Goal: Information Seeking & Learning: Learn about a topic

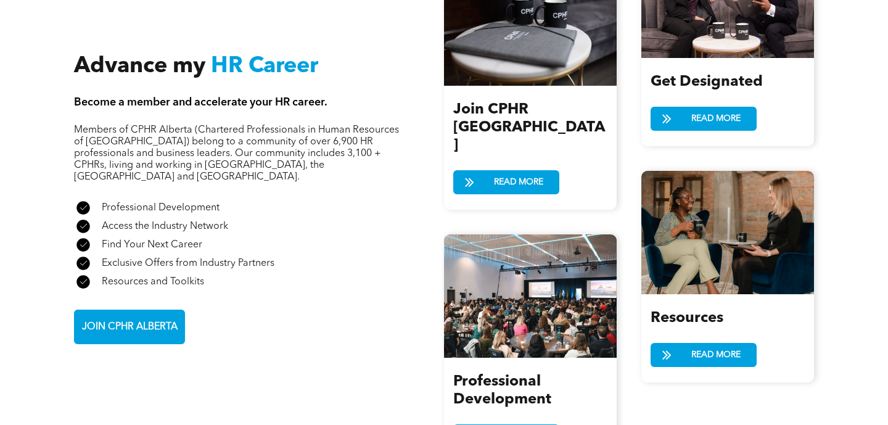
scroll to position [1423, 0]
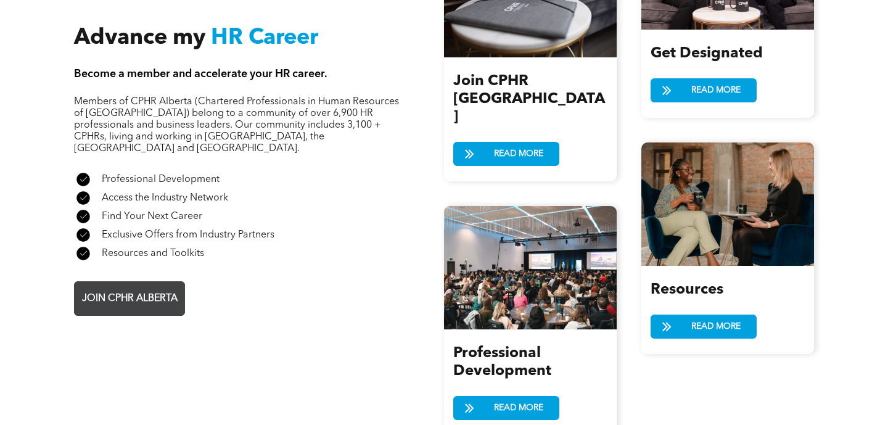
click at [130, 287] on span "JOIN CPHR ALBERTA" at bounding box center [130, 299] width 104 height 24
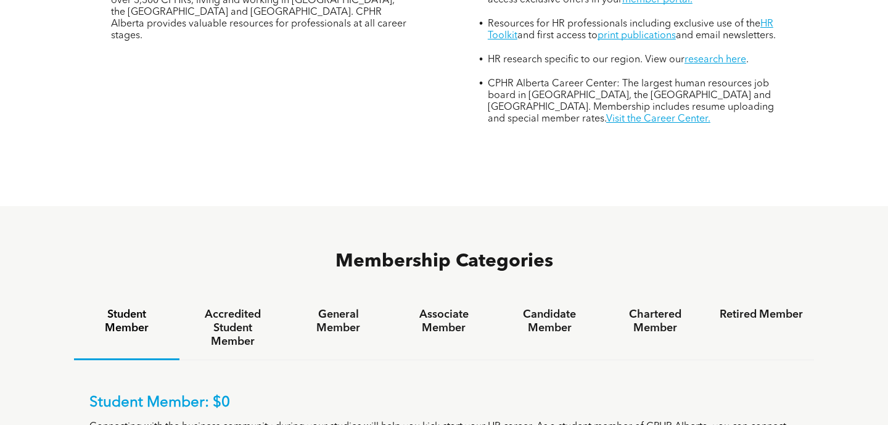
scroll to position [611, 0]
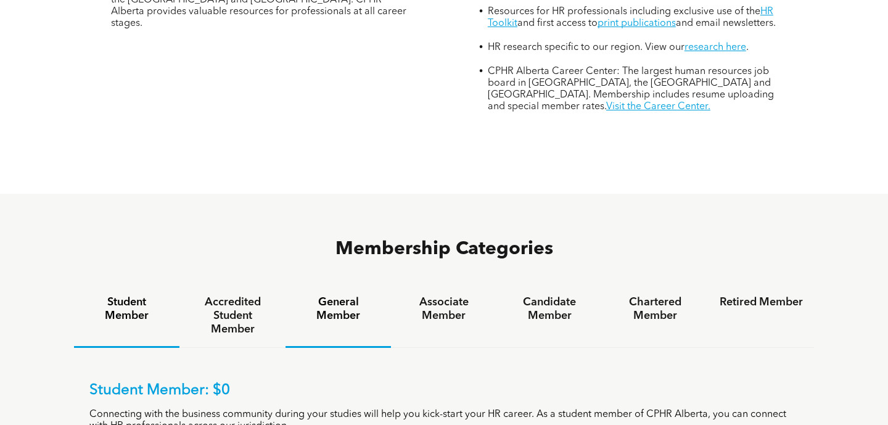
click at [352, 284] on div "General Member" at bounding box center [337, 316] width 105 height 64
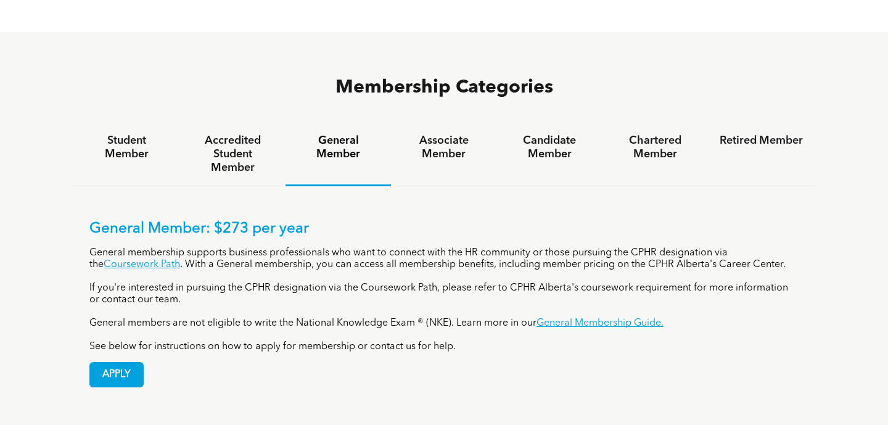
scroll to position [771, 0]
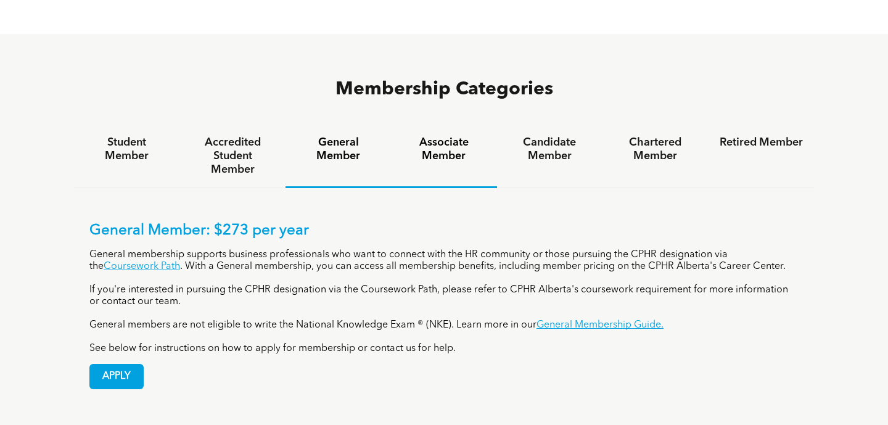
click at [434, 136] on h4 "Associate Member" at bounding box center [443, 149] width 83 height 27
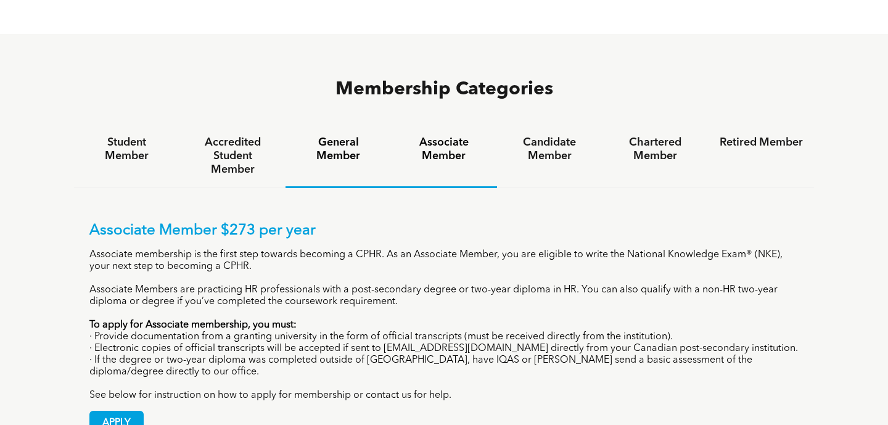
click at [343, 136] on h4 "General Member" at bounding box center [338, 149] width 83 height 27
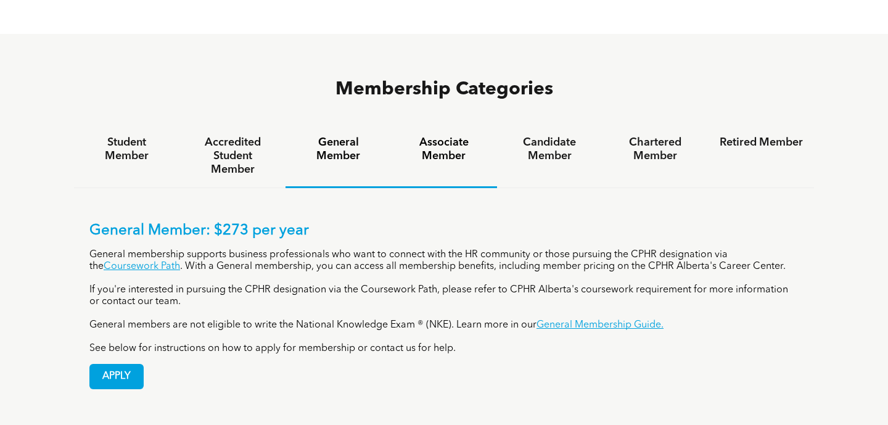
click at [426, 136] on h4 "Associate Member" at bounding box center [443, 149] width 83 height 27
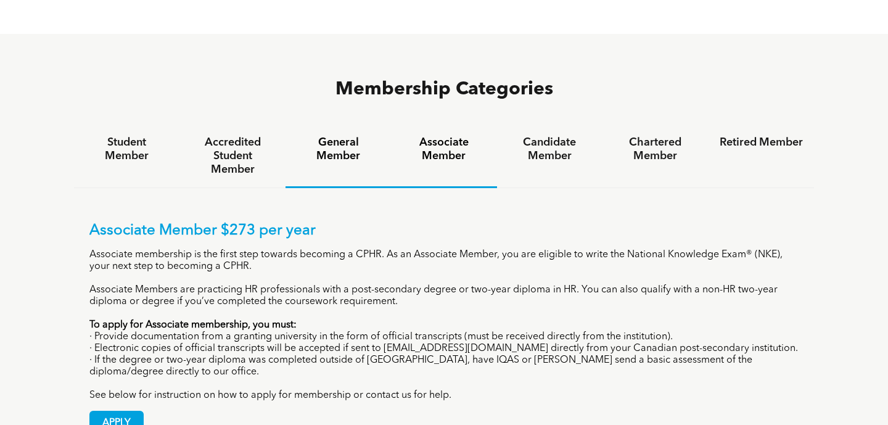
click at [346, 136] on h4 "General Member" at bounding box center [338, 149] width 83 height 27
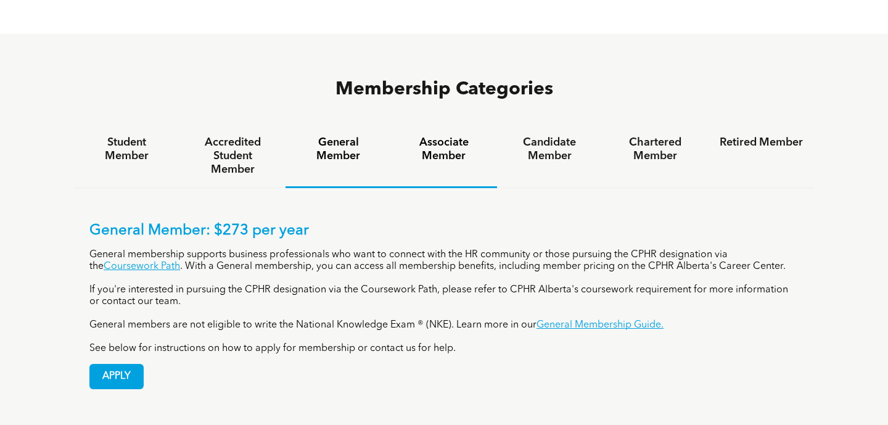
click at [435, 136] on h4 "Associate Member" at bounding box center [443, 149] width 83 height 27
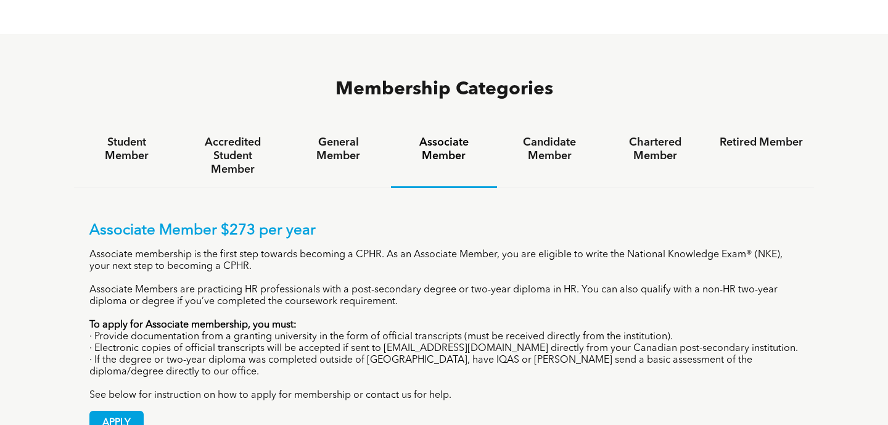
click at [471, 188] on div "Associate Member $273 per year Associate membership is the first step towards b…" at bounding box center [444, 319] width 740 height 263
